Goal: Transaction & Acquisition: Purchase product/service

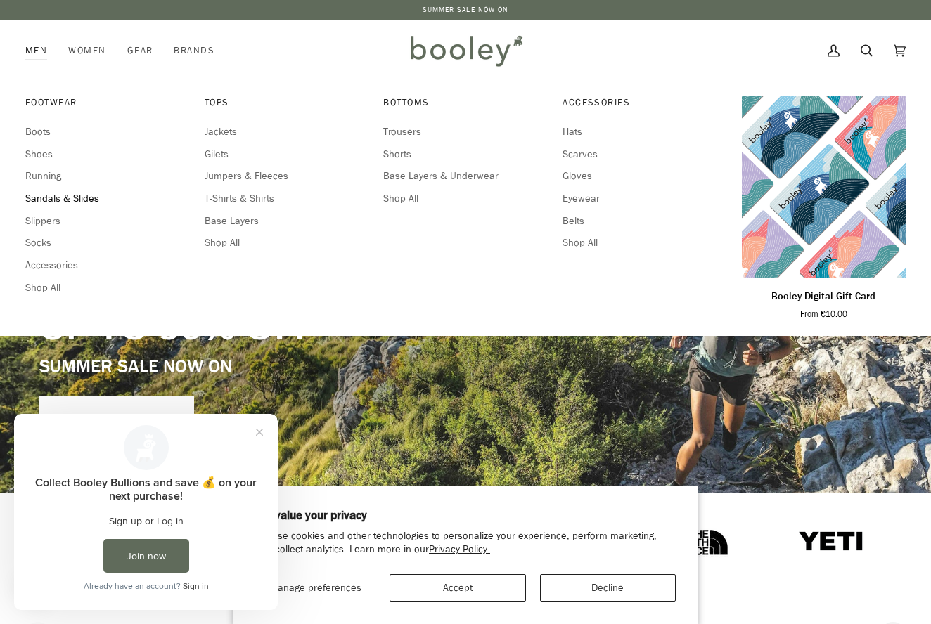
click at [49, 197] on span "Sandals & Slides" at bounding box center [107, 198] width 164 height 15
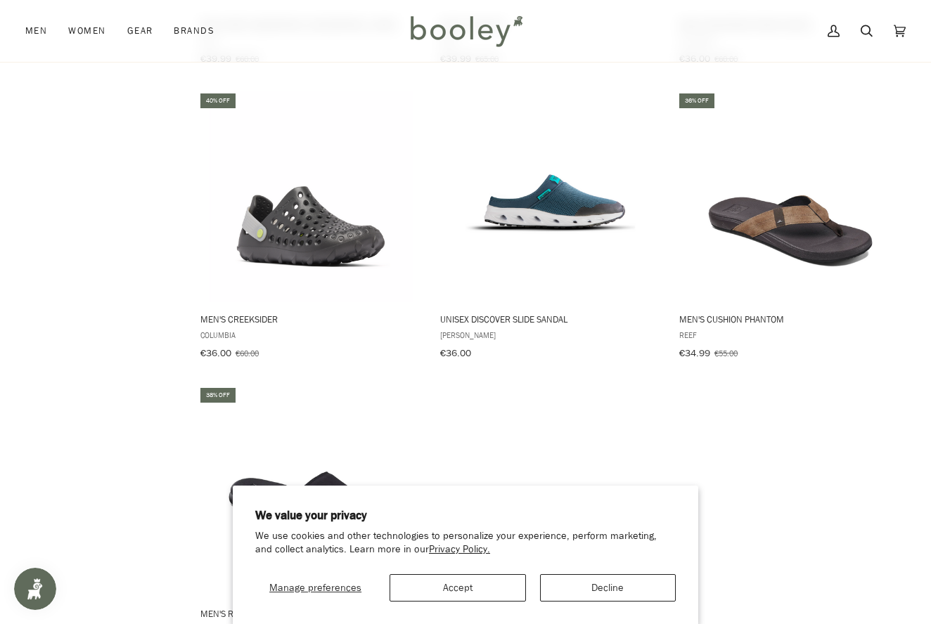
scroll to position [1339, 0]
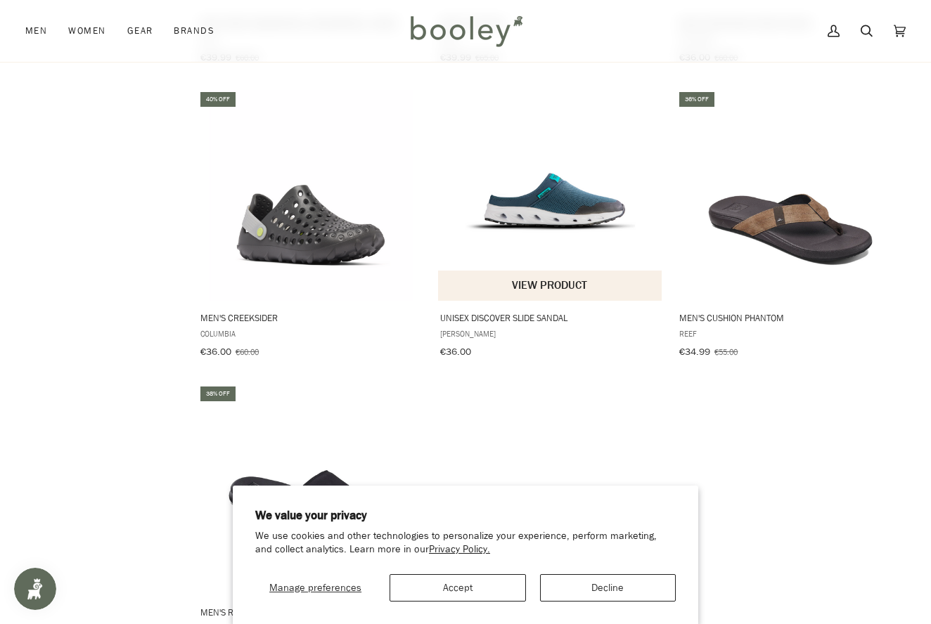
click at [491, 311] on span "Unisex Discover Slide Sandal" at bounding box center [550, 317] width 221 height 13
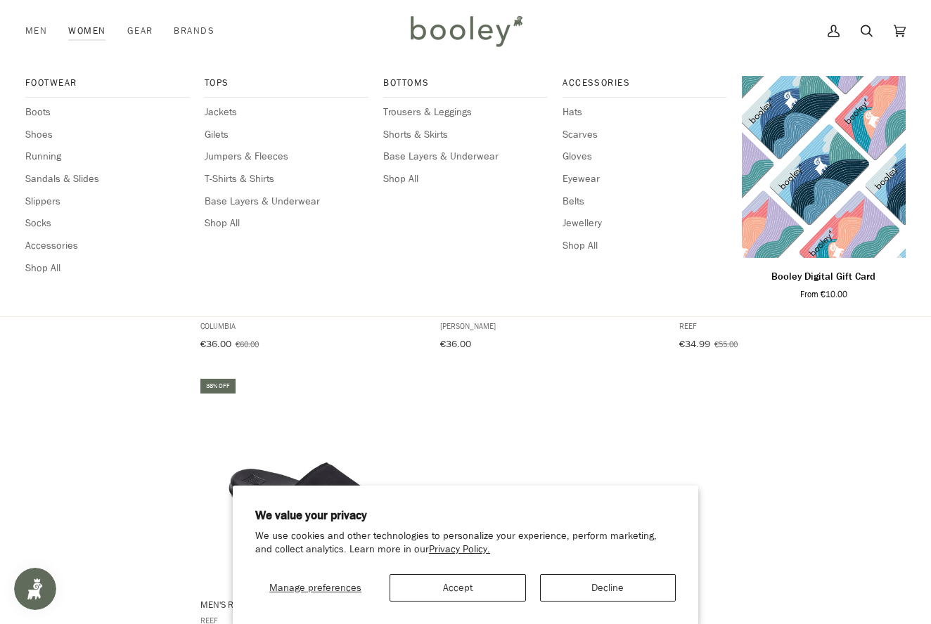
scroll to position [1361, 0]
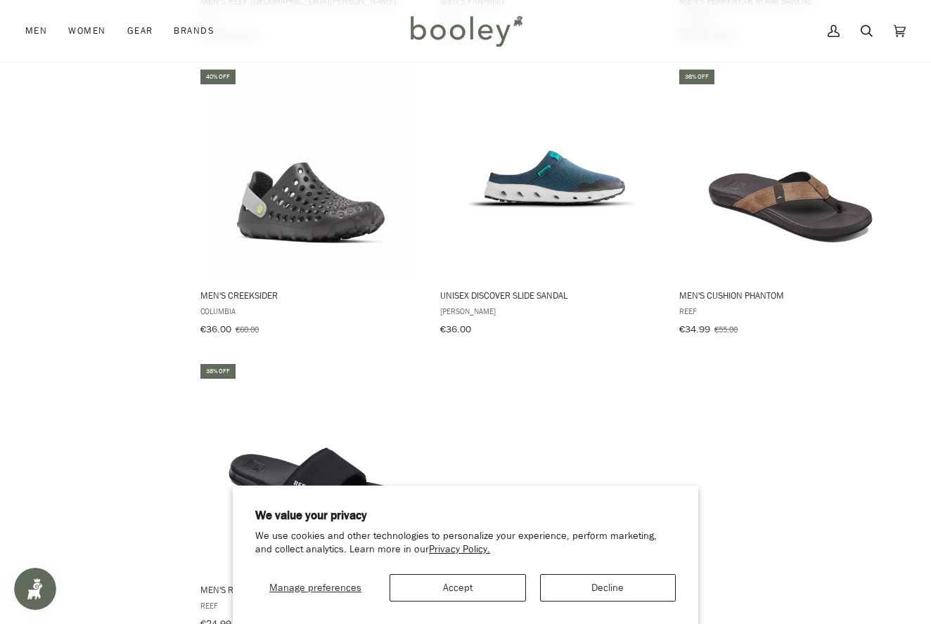
click at [627, 590] on button "Decline" at bounding box center [608, 587] width 136 height 27
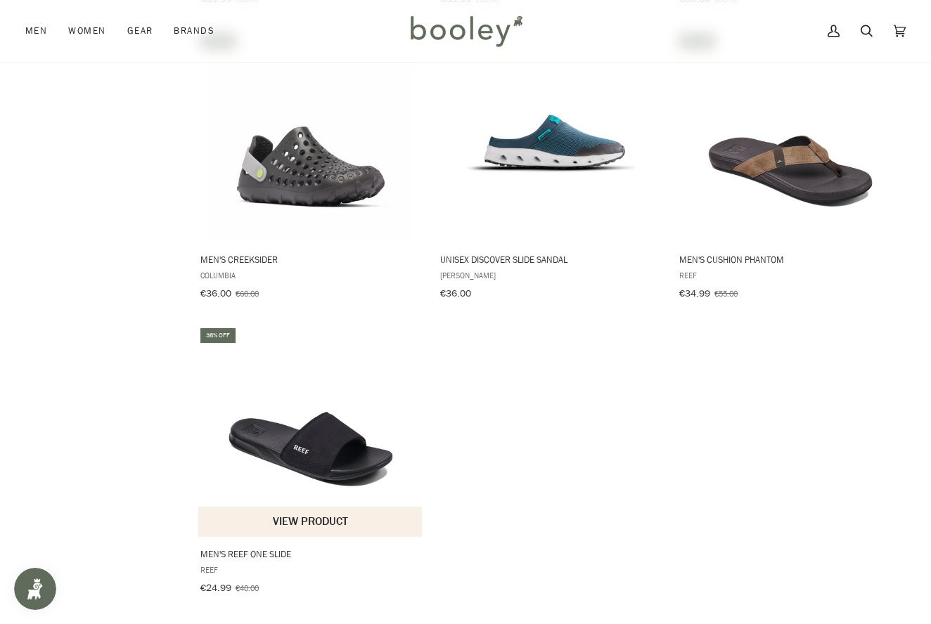
scroll to position [1412, 0]
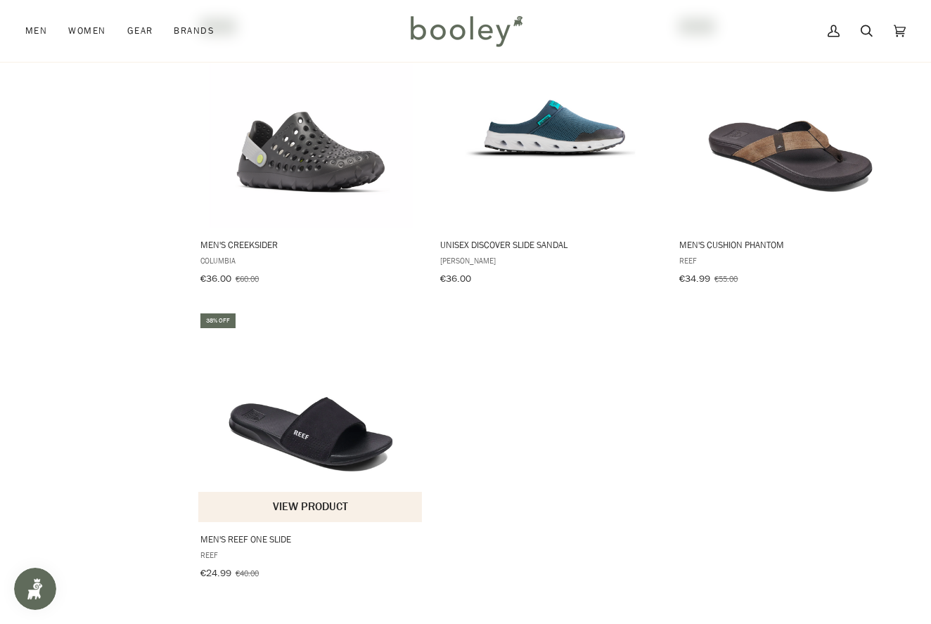
click at [237, 533] on span "Men's Reef One Slide" at bounding box center [310, 539] width 221 height 13
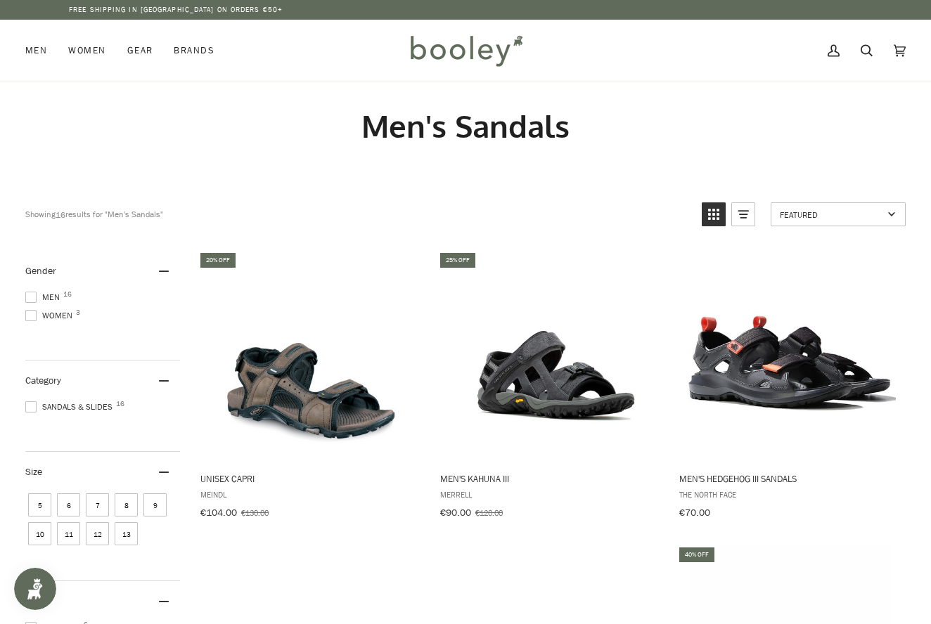
scroll to position [1, 0]
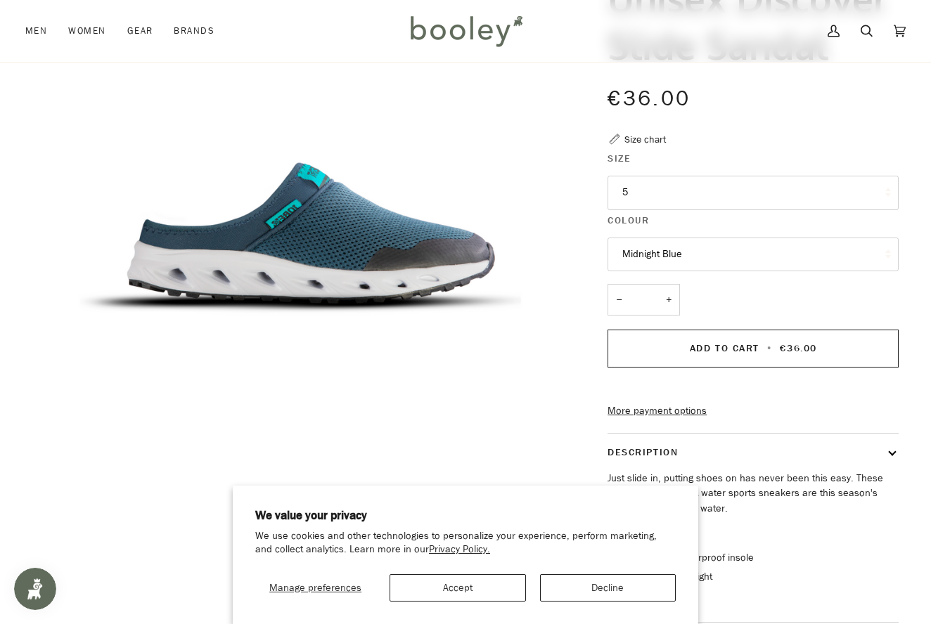
scroll to position [148, 0]
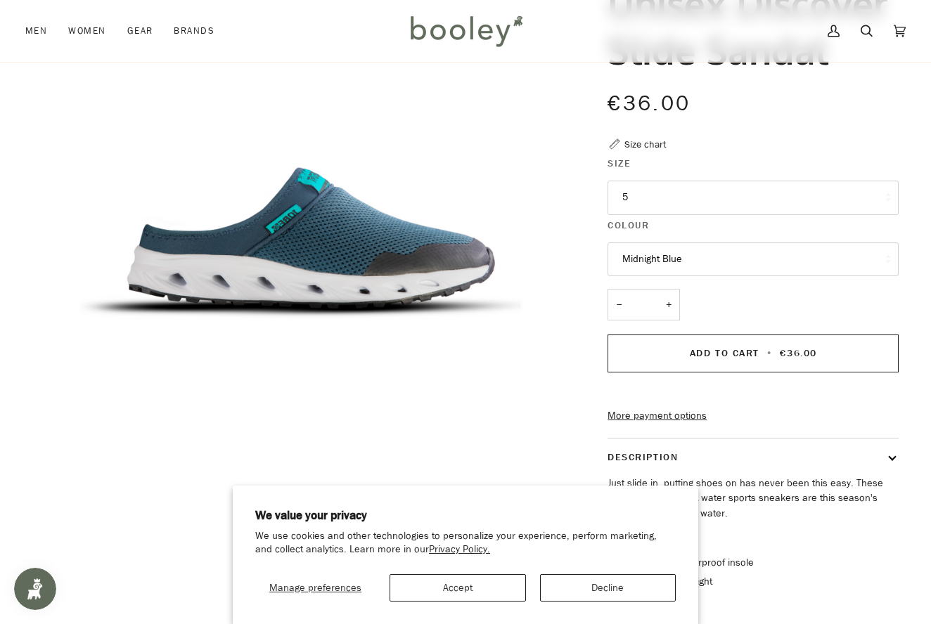
click at [639, 191] on button "5" at bounding box center [752, 198] width 291 height 34
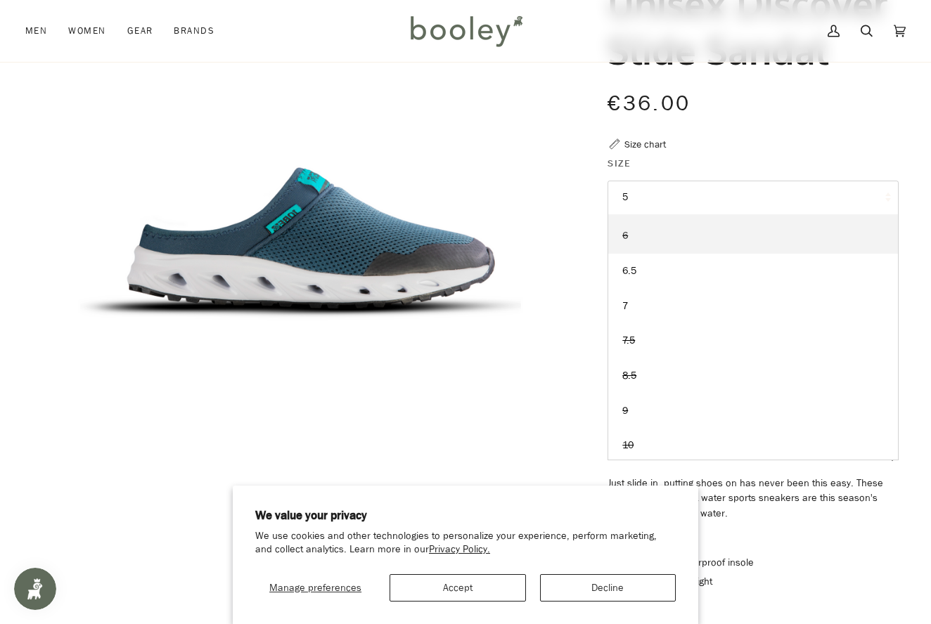
scroll to position [170, 0]
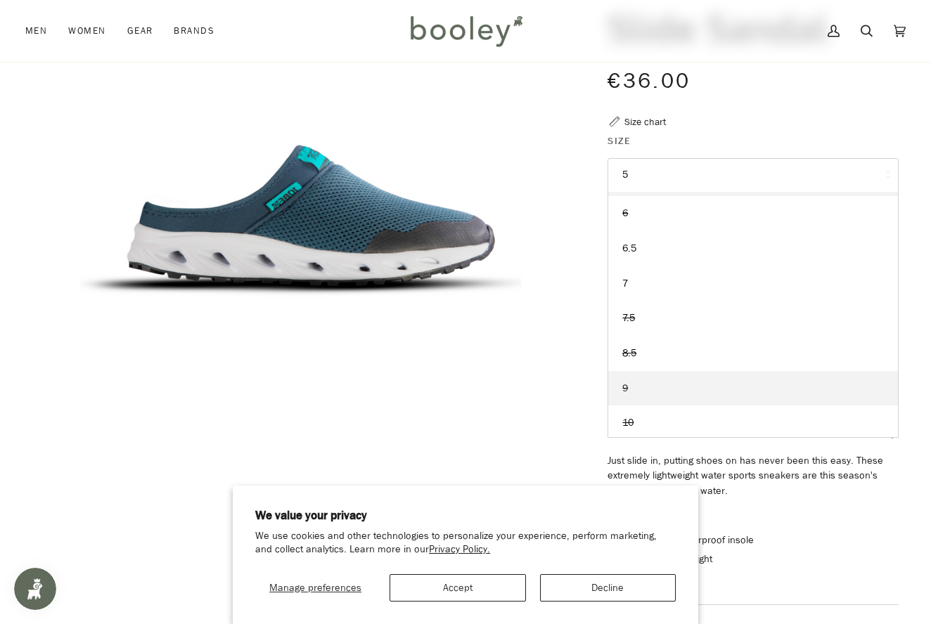
click at [629, 384] on link "9" at bounding box center [753, 388] width 290 height 35
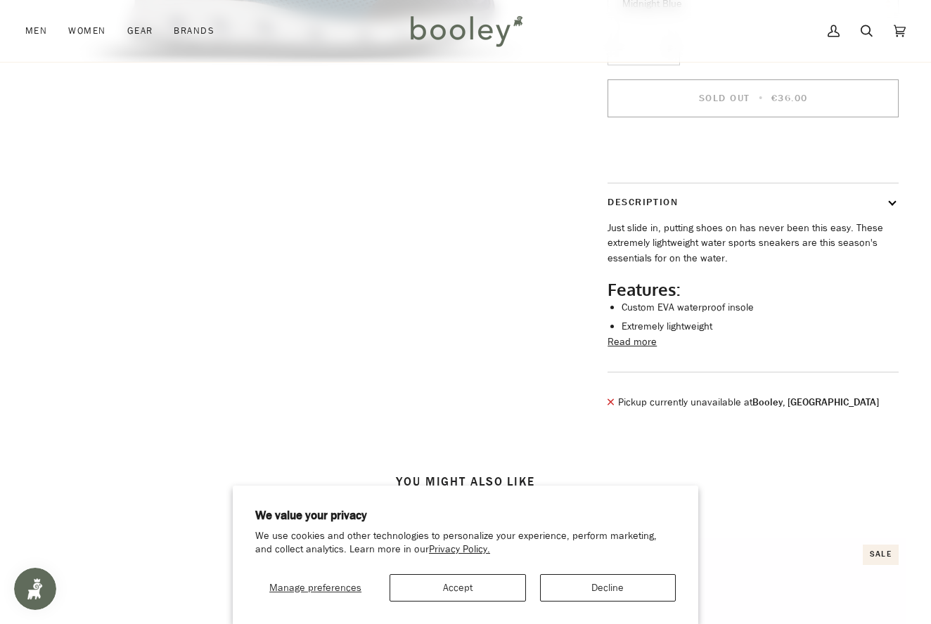
scroll to position [408, 0]
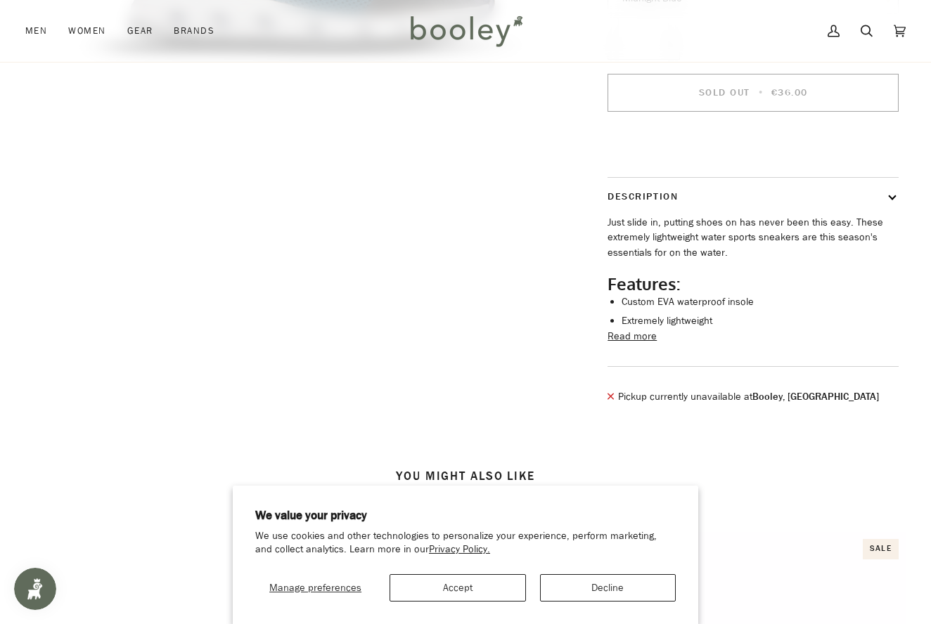
click at [645, 344] on button "Read more" at bounding box center [631, 336] width 49 height 15
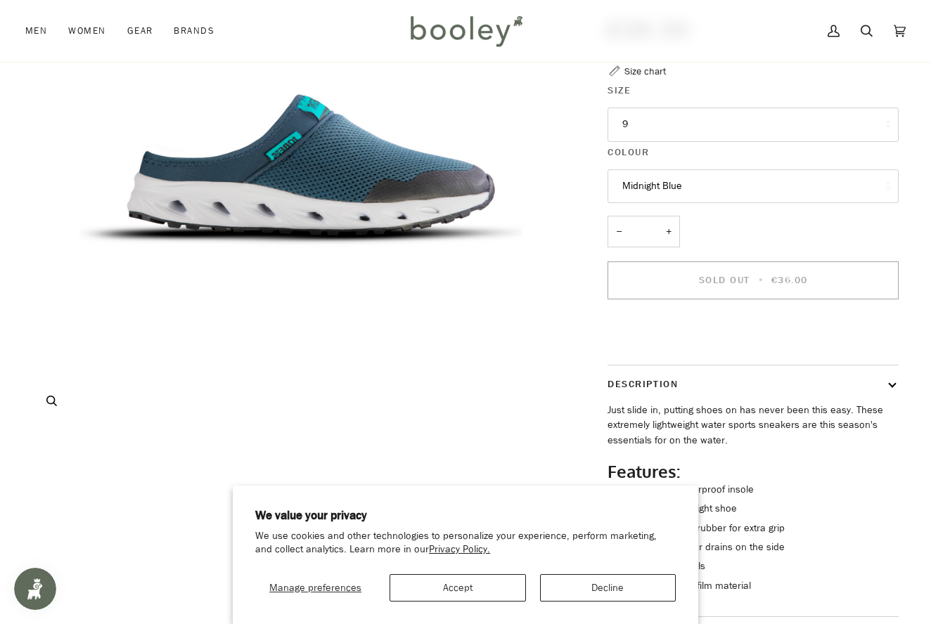
scroll to position [223, 0]
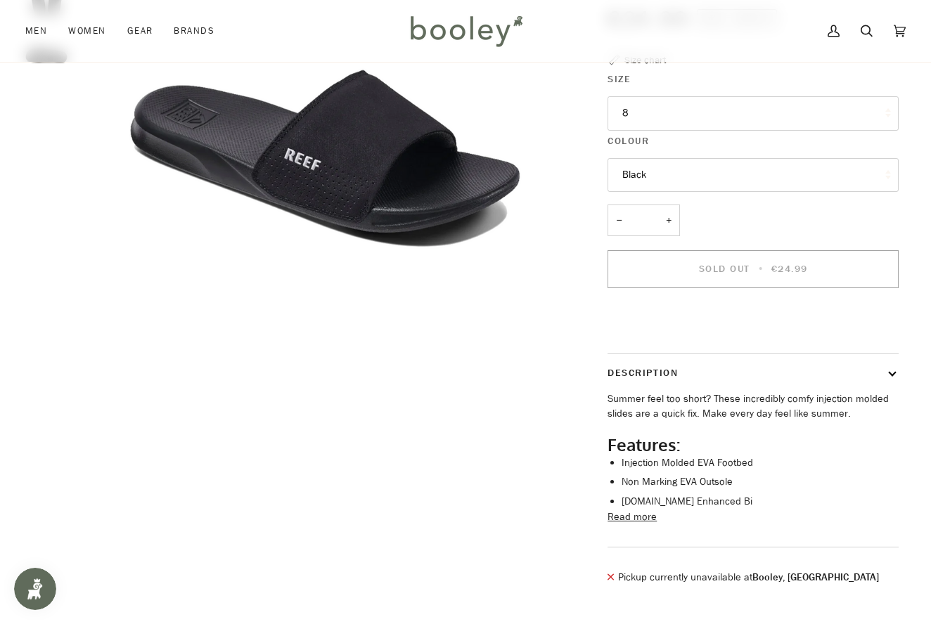
scroll to position [235, 0]
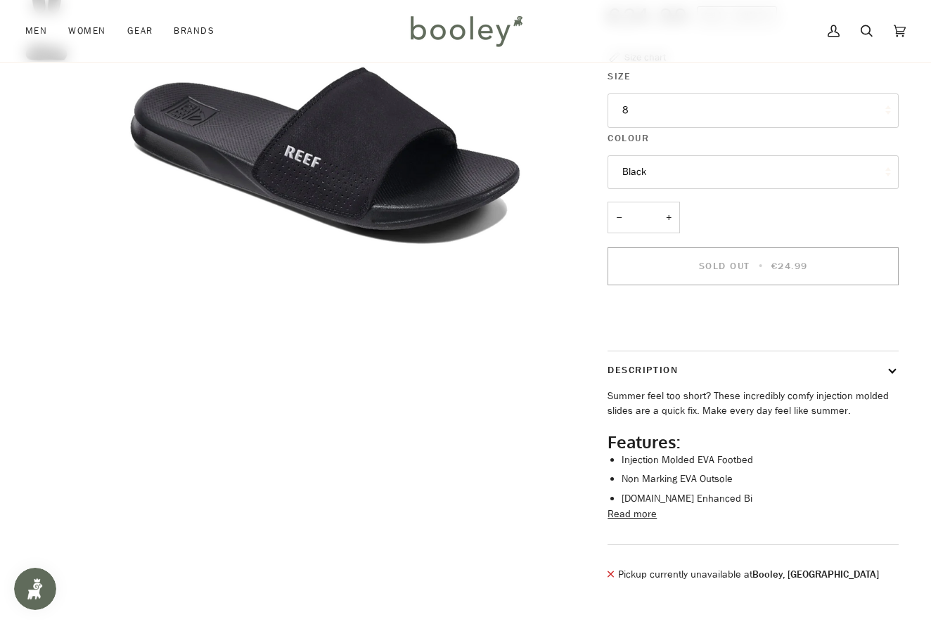
click at [629, 522] on button "Read more" at bounding box center [631, 514] width 49 height 15
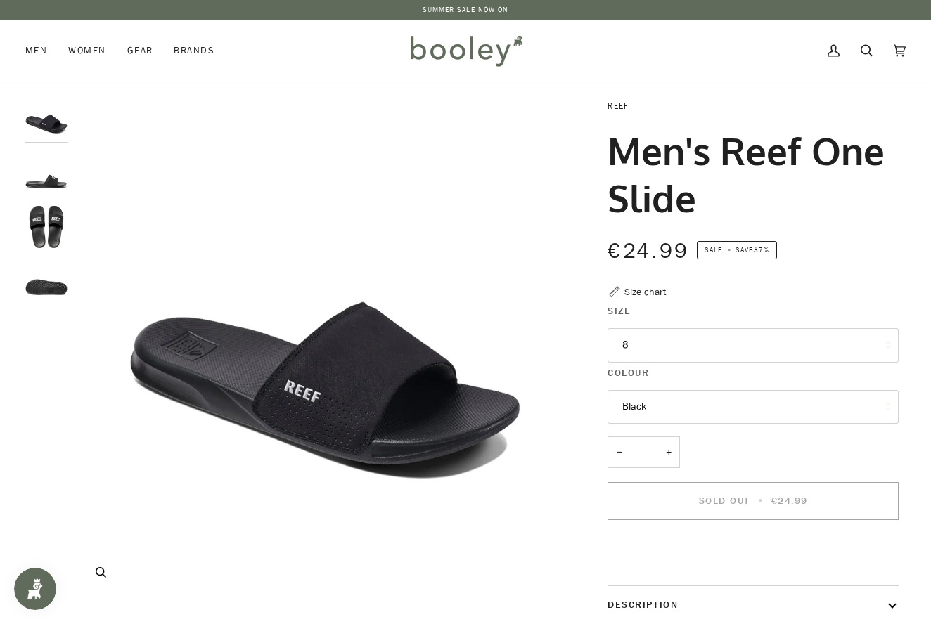
scroll to position [0, 0]
